Goal: Book appointment/travel/reservation

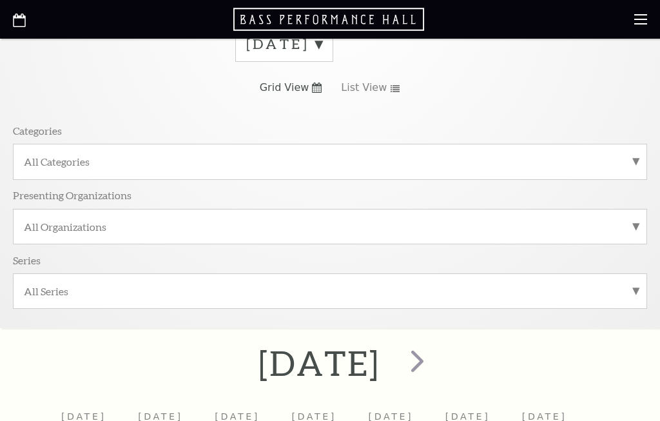
scroll to position [149, 0]
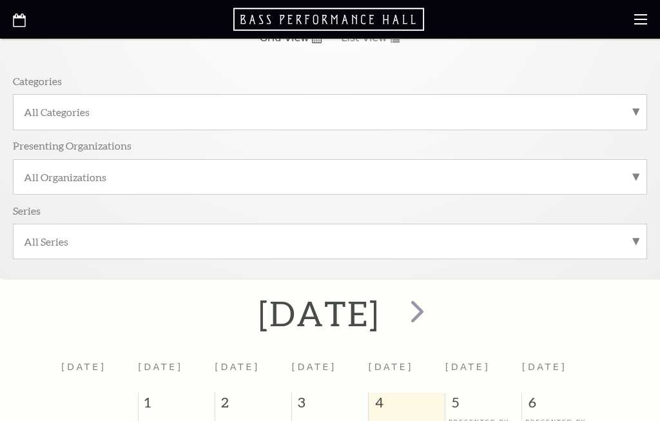
click at [436, 310] on span "next" at bounding box center [417, 311] width 37 height 37
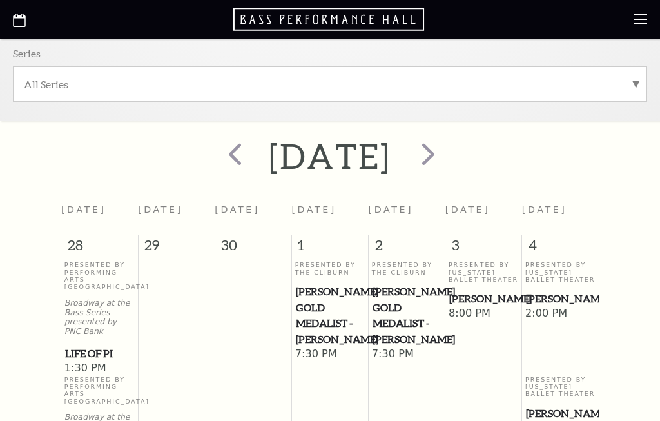
scroll to position [311, 0]
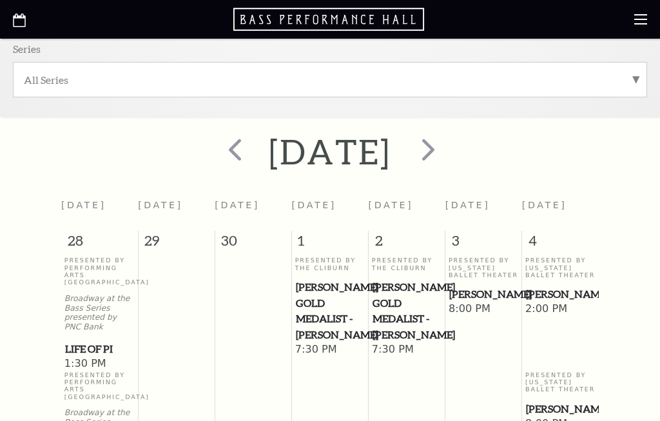
click at [447, 151] on span "next" at bounding box center [428, 149] width 37 height 37
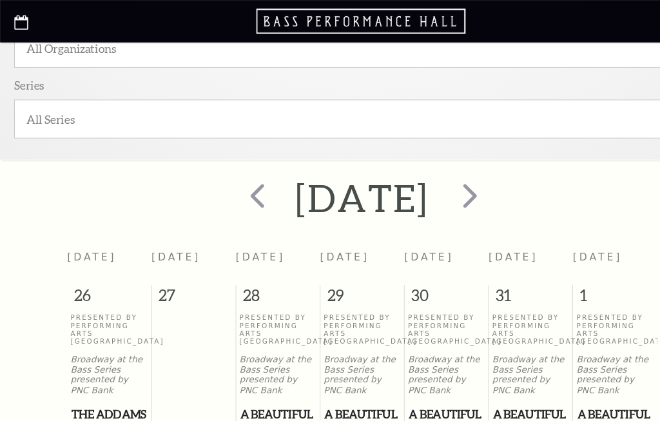
scroll to position [296, 59]
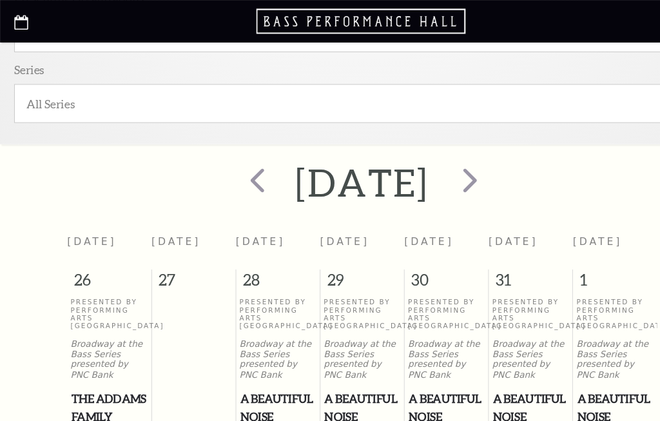
click at [445, 166] on span "next" at bounding box center [428, 164] width 37 height 37
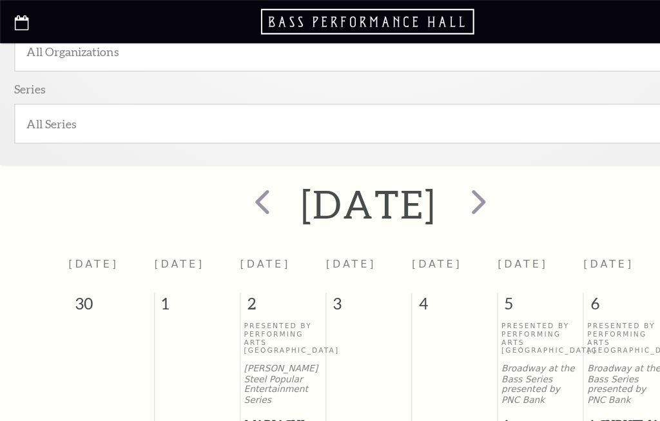
scroll to position [268, 44]
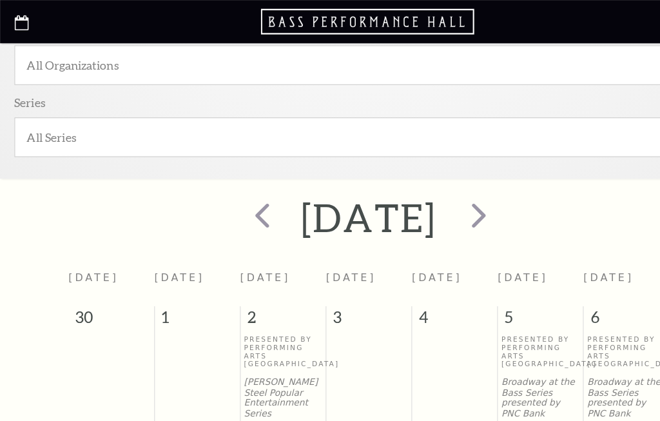
click at [447, 192] on span "next" at bounding box center [428, 192] width 37 height 37
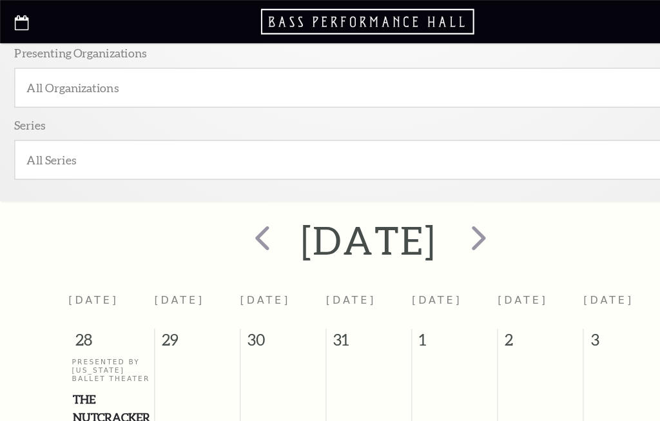
scroll to position [249, 25]
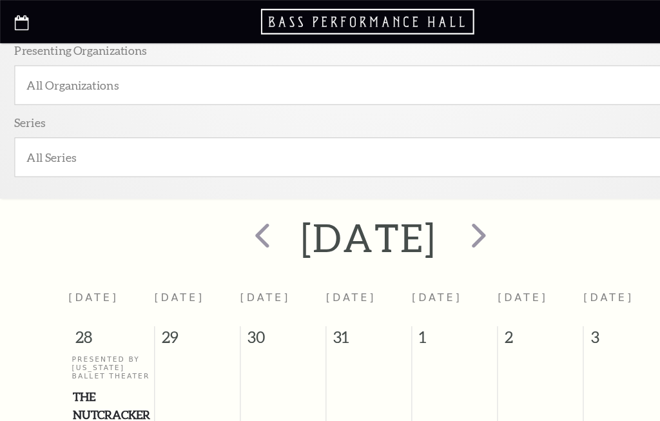
click at [447, 215] on span "next" at bounding box center [428, 210] width 37 height 37
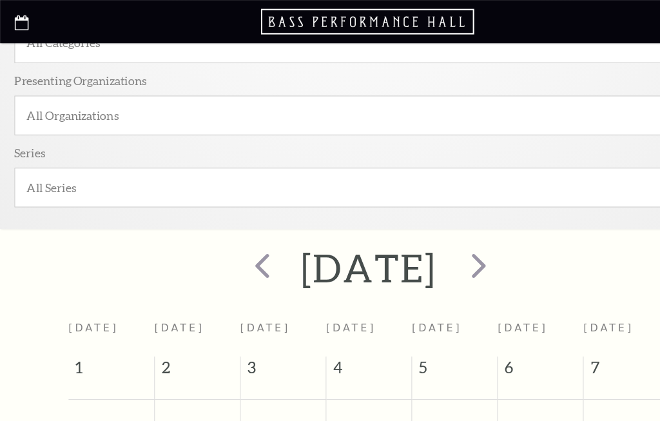
scroll to position [187, 25]
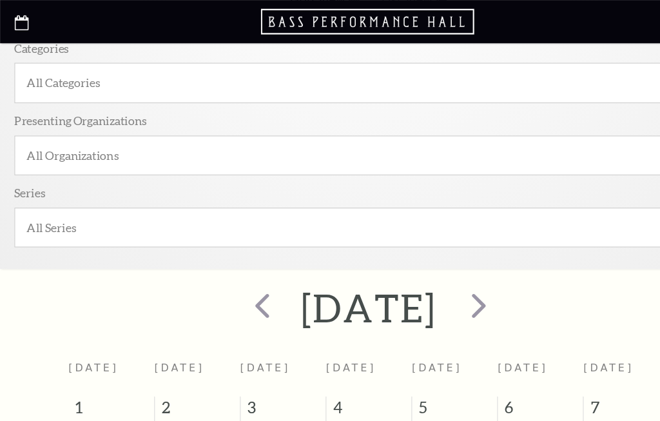
click at [447, 273] on span "next" at bounding box center [428, 273] width 37 height 37
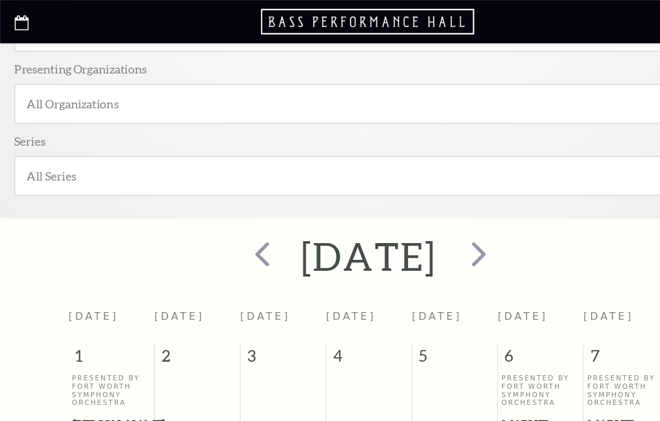
scroll to position [237, 25]
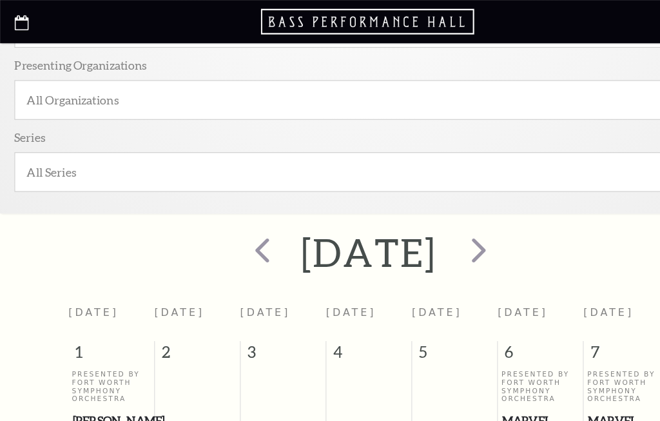
click at [447, 224] on span "next" at bounding box center [428, 223] width 37 height 37
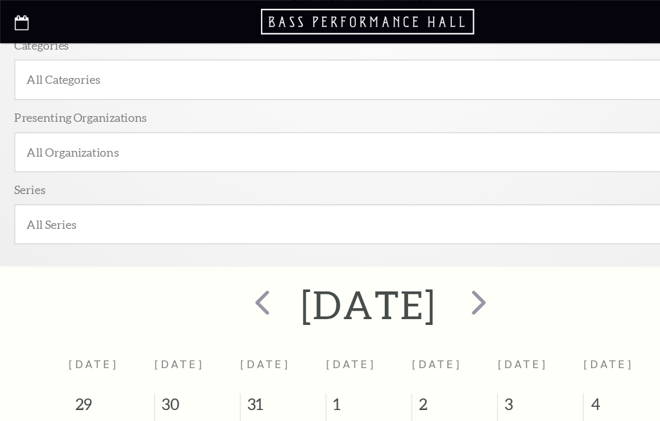
scroll to position [193, 25]
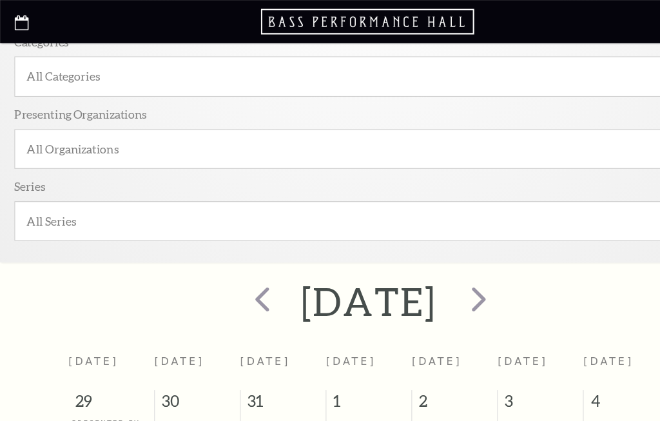
click at [436, 269] on span "next" at bounding box center [428, 267] width 37 height 37
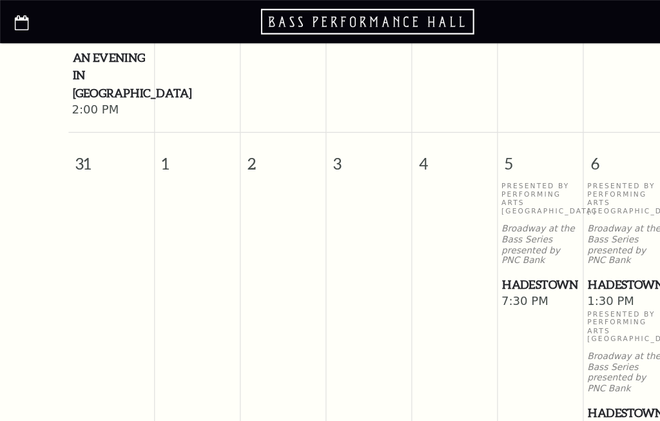
scroll to position [1628, 25]
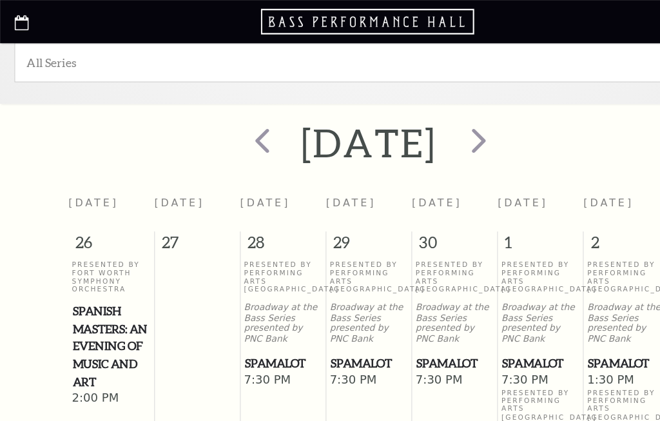
scroll to position [317, 25]
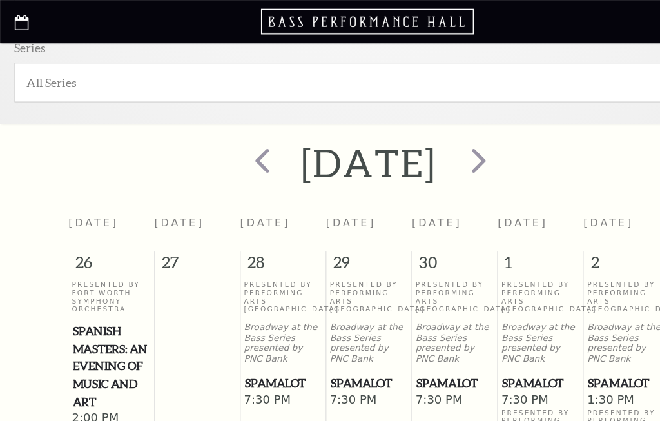
click at [217, 142] on span "prev" at bounding box center [235, 143] width 37 height 37
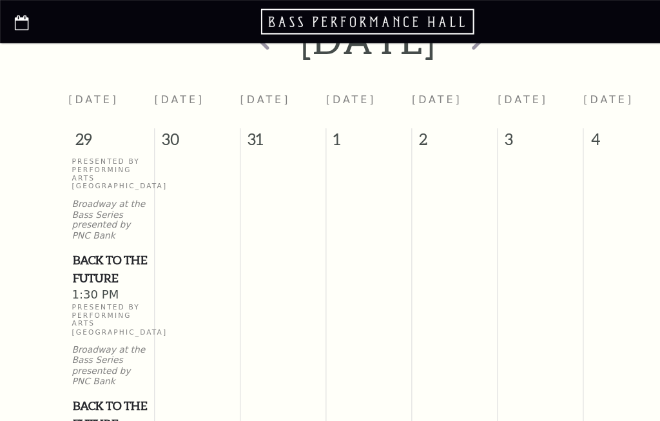
scroll to position [427, 10]
